Goal: Task Accomplishment & Management: Use online tool/utility

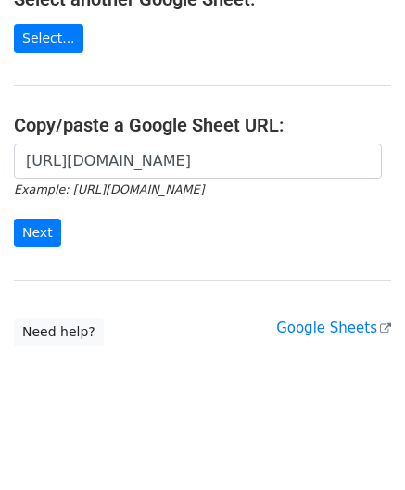
scroll to position [0, 400]
type input "[URL][DOMAIN_NAME]"
click at [45, 225] on input "Next" at bounding box center [37, 233] width 47 height 29
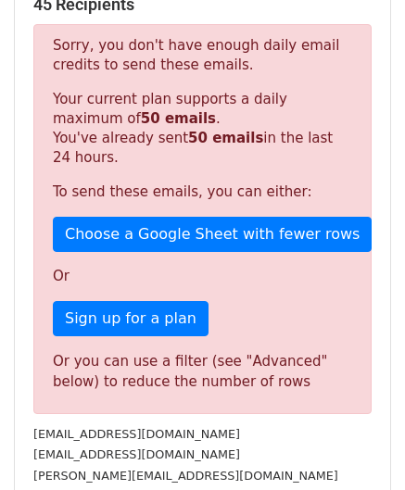
scroll to position [625, 0]
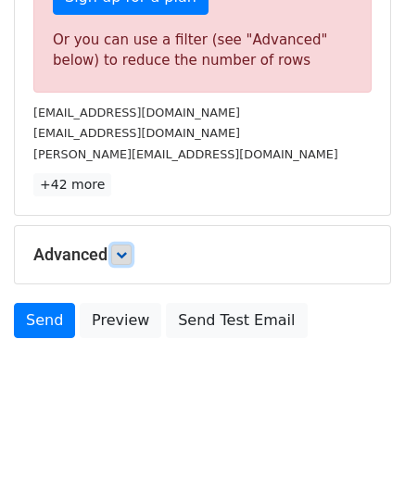
click at [124, 250] on icon at bounding box center [121, 254] width 11 height 11
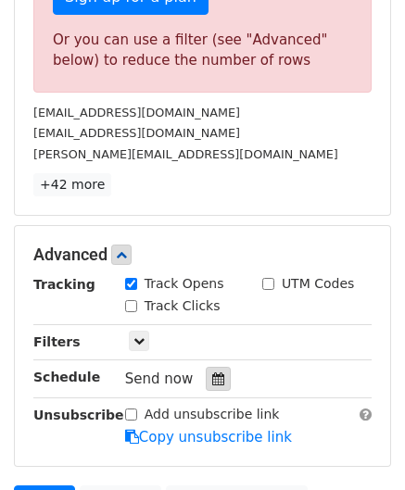
click at [212, 376] on icon at bounding box center [218, 378] width 12 height 13
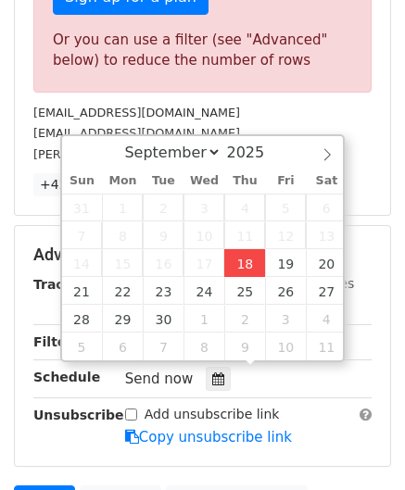
type input "[DATE] 12:00"
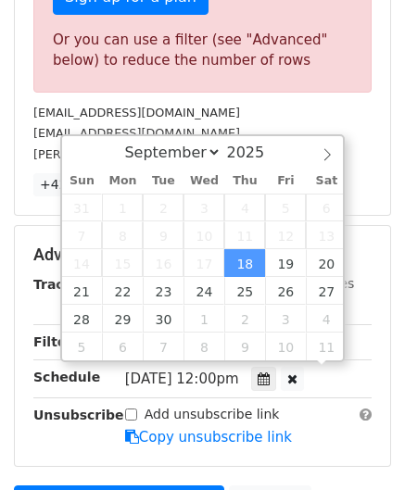
drag, startPoint x: 246, startPoint y: 265, endPoint x: 258, endPoint y: 237, distance: 30.3
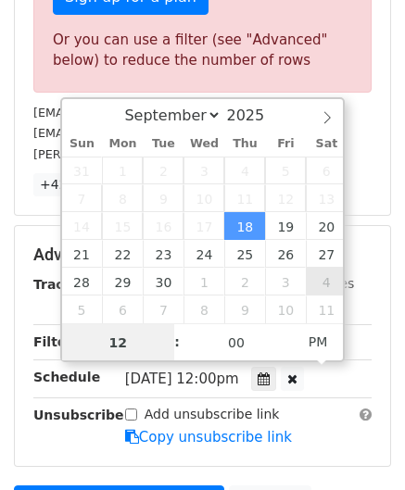
paste input "5"
type input "5"
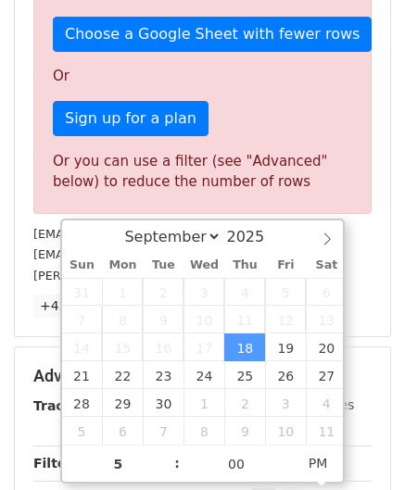
type input "[DATE] 17:00"
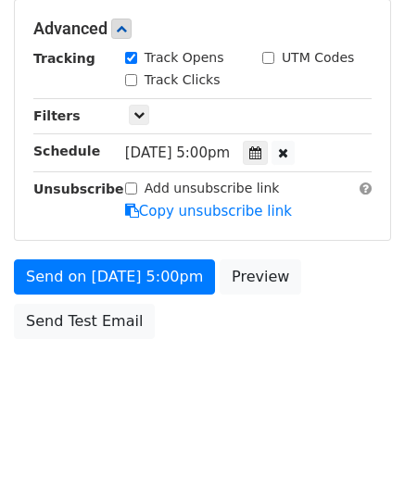
scroll to position [849, 0]
